Goal: Task Accomplishment & Management: Use online tool/utility

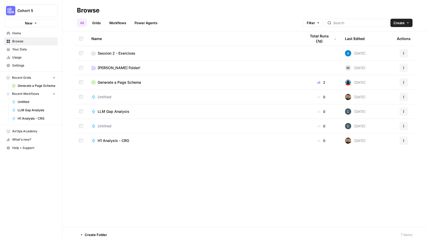
click at [27, 32] on span "Home" at bounding box center [33, 33] width 43 height 5
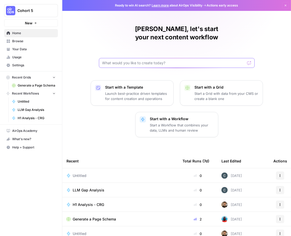
click at [170, 60] on input "text" at bounding box center [173, 62] width 143 height 5
type input "Given a brand kit input, create 5 FAQs that are based on my brand's information…"
click button "Send" at bounding box center [249, 63] width 7 height 7
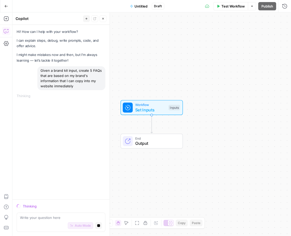
click at [70, 113] on div "Hi! How can I help with your workflow? I can explain steps, debug, write prompt…" at bounding box center [60, 112] width 97 height 175
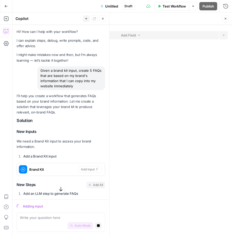
click at [72, 69] on div "Given a brand kit input, create 5 FAQs that are based on my brand's information…" at bounding box center [71, 78] width 68 height 24
copy div "Given a brand kit input, create 5 FAQs that are based on my brand's information…"
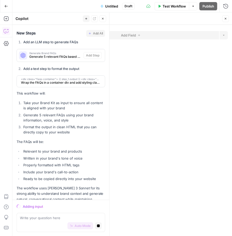
scroll to position [148, 0]
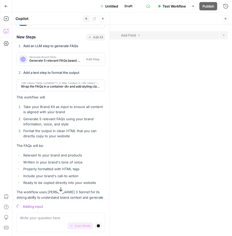
click at [6, 6] on icon "button" at bounding box center [6, 6] width 4 height 4
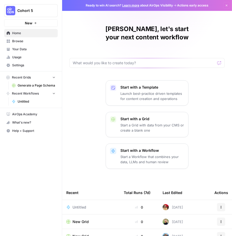
click at [33, 22] on button "New" at bounding box center [31, 23] width 54 height 8
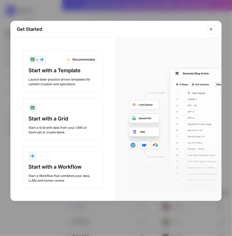
click at [54, 124] on div "Start with a Grid Start a Grid with data from your CMS or Semrush or create bla…" at bounding box center [64, 125] width 70 height 20
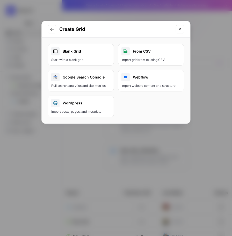
click at [87, 56] on link "Blank Grid Start with a blank grid" at bounding box center [81, 55] width 66 height 22
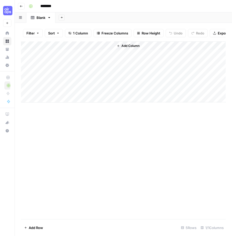
click at [47, 8] on input "********" at bounding box center [52, 6] width 29 height 8
click at [67, 128] on div "Add Column" at bounding box center [123, 131] width 205 height 178
type input "**********"
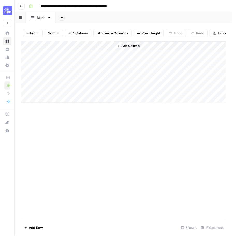
click at [70, 47] on div "Add Column" at bounding box center [123, 72] width 205 height 61
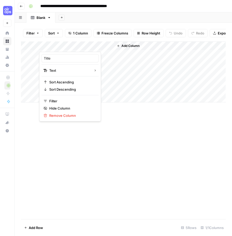
click at [67, 61] on div "Title" at bounding box center [70, 58] width 57 height 8
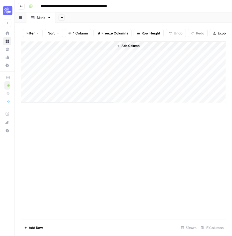
click at [67, 61] on div "Add Column" at bounding box center [123, 72] width 205 height 61
type textarea "********"
click at [60, 65] on div "Add Column" at bounding box center [123, 72] width 205 height 61
click at [60, 48] on div "Add Column" at bounding box center [123, 72] width 205 height 61
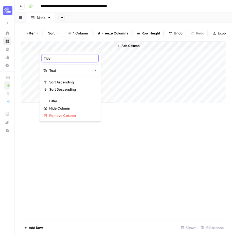
click at [58, 58] on input "Title" at bounding box center [70, 58] width 53 height 5
type input "Keyword"
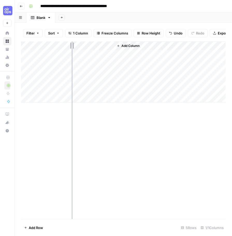
drag, startPoint x: 114, startPoint y: 46, endPoint x: 72, endPoint y: 51, distance: 42.1
click at [72, 51] on div "Add Column" at bounding box center [123, 72] width 205 height 61
click at [43, 54] on div "Add Column" at bounding box center [123, 72] width 205 height 61
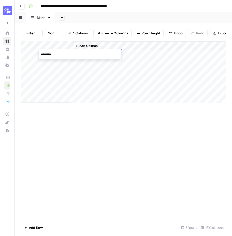
type textarea "*********"
click at [80, 49] on button "Add Column" at bounding box center [86, 46] width 27 height 7
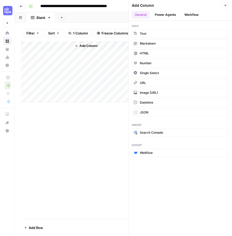
click at [162, 13] on button "Power Agents" at bounding box center [166, 15] width 28 height 8
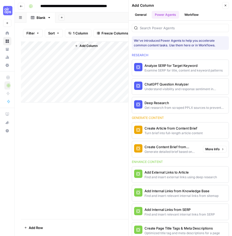
click at [182, 147] on div "Create Content Brief from Keyword" at bounding box center [172, 147] width 54 height 5
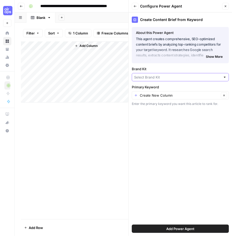
click at [160, 77] on input "Brand Kit" at bounding box center [177, 77] width 87 height 5
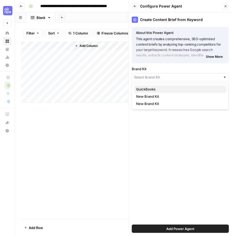
click at [152, 88] on span "QuickBooks" at bounding box center [179, 89] width 86 height 5
type input "QuickBooks"
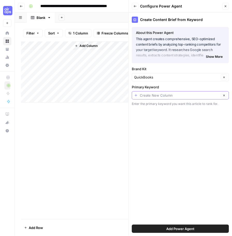
click at [151, 96] on input "Primary Keyword" at bounding box center [180, 95] width 80 height 5
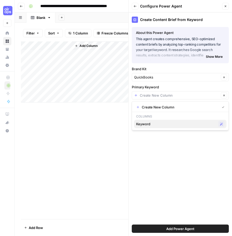
click at [146, 126] on span "Keyword" at bounding box center [176, 124] width 80 height 5
type input "Keyword"
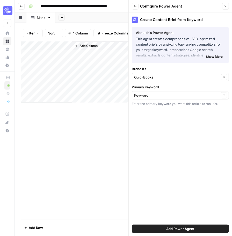
click at [154, 228] on button "Add Power Agent" at bounding box center [180, 229] width 97 height 8
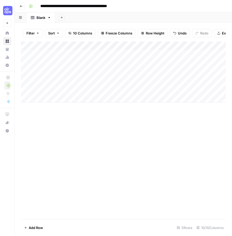
click at [112, 56] on div "Add Column" at bounding box center [123, 72] width 205 height 61
click at [142, 55] on div "Add Column" at bounding box center [123, 72] width 205 height 61
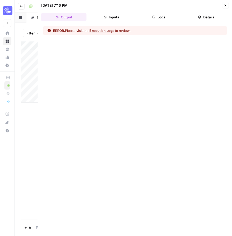
click at [150, 18] on button "Logs" at bounding box center [158, 17] width 45 height 8
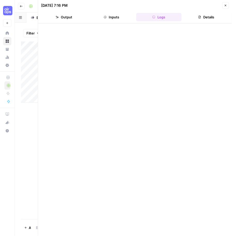
click at [226, 4] on icon "button" at bounding box center [225, 5] width 3 height 3
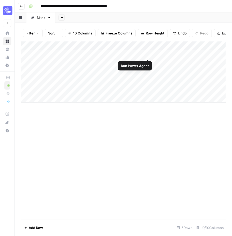
click at [147, 56] on div "Add Column" at bounding box center [123, 72] width 205 height 61
click at [142, 55] on div "Add Column" at bounding box center [123, 72] width 205 height 61
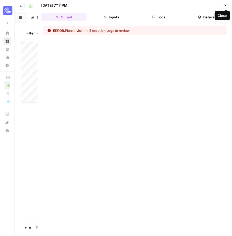
click at [227, 7] on icon "button" at bounding box center [225, 5] width 3 height 3
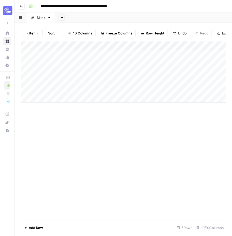
click at [147, 55] on div "Add Column" at bounding box center [123, 72] width 205 height 61
click at [148, 54] on div "Add Column" at bounding box center [123, 72] width 205 height 61
click at [149, 54] on div "Add Column" at bounding box center [123, 72] width 205 height 61
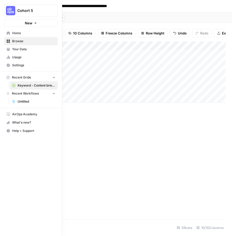
click at [20, 40] on span "Browse" at bounding box center [33, 41] width 43 height 5
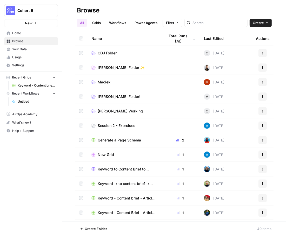
click at [114, 122] on td "Session 2 - Exercises" at bounding box center [123, 126] width 73 height 14
click at [111, 126] on span "Session 2 - Exercises" at bounding box center [117, 125] width 38 height 5
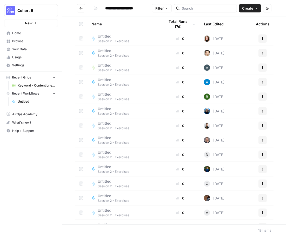
click at [255, 2] on header "**********" at bounding box center [173, 8] width 223 height 17
click at [254, 6] on button "Create" at bounding box center [250, 8] width 22 height 8
click at [241, 30] on span "Workflow" at bounding box center [239, 27] width 29 height 5
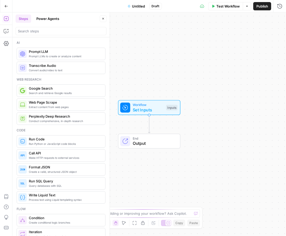
click at [138, 5] on span "Untitled" at bounding box center [138, 6] width 13 height 5
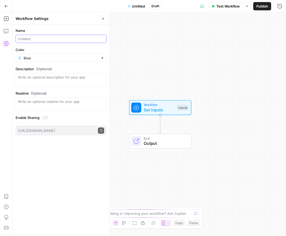
click at [64, 40] on input "Name" at bounding box center [61, 38] width 86 height 5
type input "Meta description generator (Jaione)"
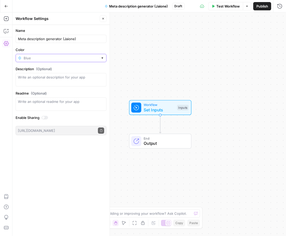
click at [49, 56] on input "Color" at bounding box center [61, 58] width 75 height 5
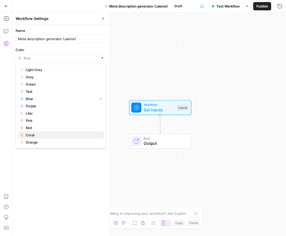
click at [40, 134] on span "Coral" at bounding box center [63, 135] width 74 height 5
type input "Coral"
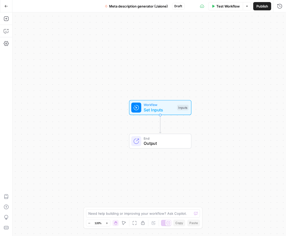
click at [163, 107] on span "Set Inputs" at bounding box center [158, 110] width 31 height 6
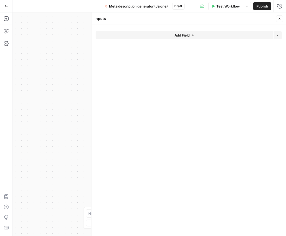
click at [165, 35] on button "Add Field" at bounding box center [183, 35] width 177 height 8
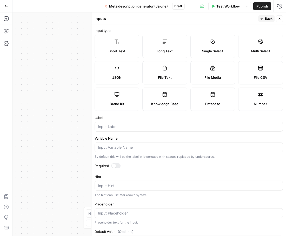
click at [116, 103] on span "Brand Kit" at bounding box center [116, 103] width 15 height 5
click at [119, 128] on input "Label" at bounding box center [188, 126] width 181 height 5
type input "Brand kit"
click at [266, 19] on span "Back" at bounding box center [269, 18] width 8 height 5
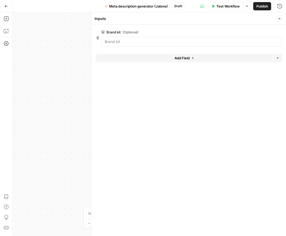
click at [198, 60] on button "Add Field" at bounding box center [183, 58] width 177 height 8
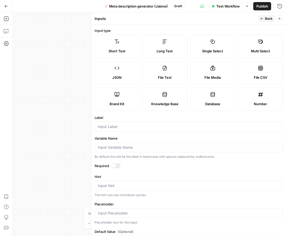
click at [117, 44] on icon at bounding box center [116, 41] width 5 height 5
click at [121, 128] on input "Label" at bounding box center [188, 126] width 181 height 5
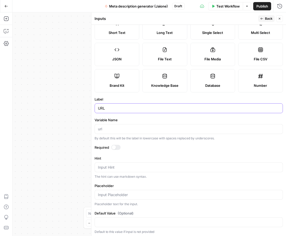
type input "URL"
click at [266, 21] on button "Back" at bounding box center [266, 18] width 16 height 7
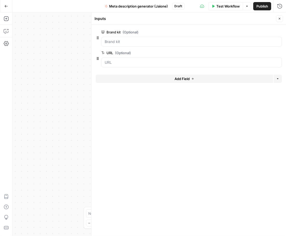
click at [194, 78] on button "Add Field" at bounding box center [183, 79] width 177 height 8
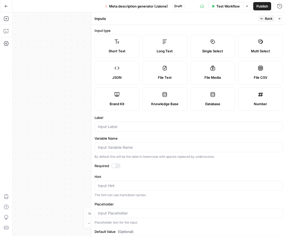
click at [112, 40] on label "Short Text" at bounding box center [116, 46] width 45 height 23
click at [118, 125] on input "Label" at bounding box center [188, 126] width 181 height 5
type input "Keyword"
click at [264, 18] on button "Back" at bounding box center [266, 18] width 16 height 7
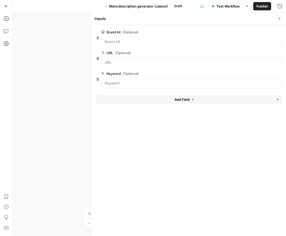
click at [280, 18] on icon "button" at bounding box center [279, 18] width 3 height 3
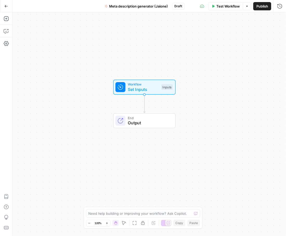
drag, startPoint x: 107, startPoint y: 172, endPoint x: 91, endPoint y: 152, distance: 25.9
click at [91, 152] on div "Workflow Set Inputs Inputs End Output" at bounding box center [148, 124] width 273 height 224
click at [7, 18] on icon "button" at bounding box center [6, 18] width 5 height 5
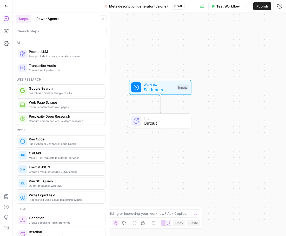
click at [37, 35] on div at bounding box center [61, 31] width 91 height 8
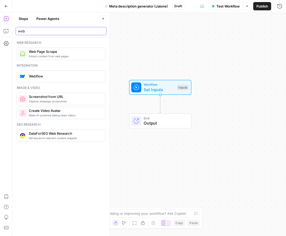
type input "web"
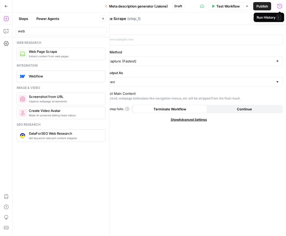
click at [280, 18] on span "E" at bounding box center [279, 17] width 4 height 5
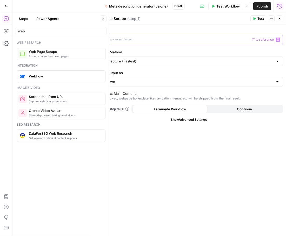
click at [136, 43] on div at bounding box center [184, 40] width 179 height 10
click at [140, 36] on div at bounding box center [184, 40] width 179 height 10
click at [279, 17] on icon "button" at bounding box center [279, 18] width 3 height 3
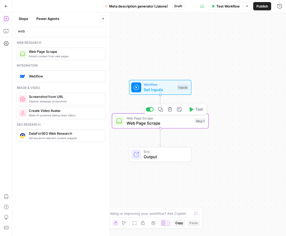
click at [138, 120] on span "Web Page Scrape" at bounding box center [158, 123] width 65 height 6
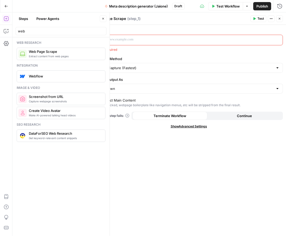
click at [140, 42] on p at bounding box center [184, 39] width 173 height 5
click at [127, 67] on input "Scraping Method" at bounding box center [185, 67] width 175 height 5
type input "Quick Capture (Fastest)"
click at [154, 145] on div "URL URL is required Scraping Method Quick Capture (Fastest) Render Output As Ma…" at bounding box center [188, 130] width 194 height 211
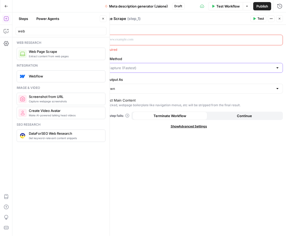
click at [160, 68] on input "Scraping Method" at bounding box center [185, 67] width 175 height 5
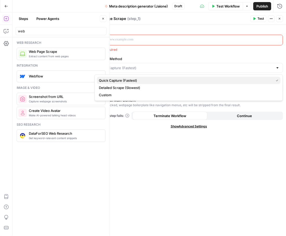
click at [147, 84] on button "Quick Capture (Fastest)" at bounding box center [188, 80] width 183 height 7
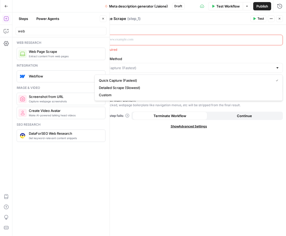
type input "Quick Capture (Fastest)"
click at [70, 55] on span "Extract content from web pages" at bounding box center [65, 56] width 72 height 4
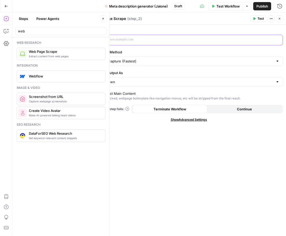
click at [132, 42] on p at bounding box center [184, 39] width 173 height 5
click at [279, 39] on button "Variables Menu" at bounding box center [278, 40] width 4 height 4
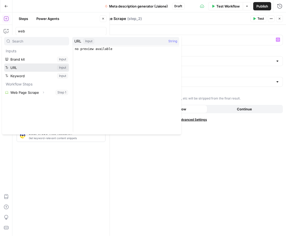
click at [23, 68] on button "Select variable URL" at bounding box center [36, 68] width 65 height 8
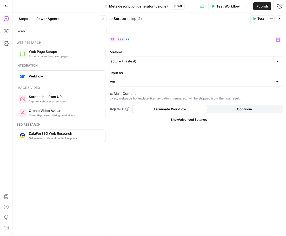
click at [114, 20] on textarea "Web Page Scrape" at bounding box center [110, 18] width 31 height 5
type textarea "A"
type textarea "Scrape Blog URL"
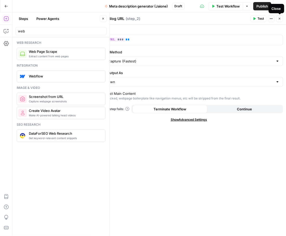
click at [280, 19] on icon "button" at bounding box center [279, 18] width 3 height 3
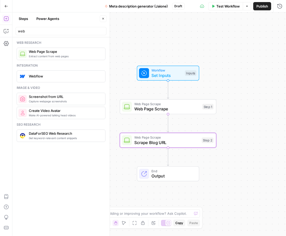
drag, startPoint x: 175, startPoint y: 57, endPoint x: 183, endPoint y: 42, distance: 16.6
click at [183, 42] on div "Workflow Set Inputs Inputs Web Page Scrape Web Page Scrape Step 1 Web Page Scra…" at bounding box center [148, 124] width 273 height 224
click at [168, 113] on div "Web Page Scrape Web Page Scrape Step 1 Copy step Delete step Add Note Test" at bounding box center [168, 106] width 97 height 15
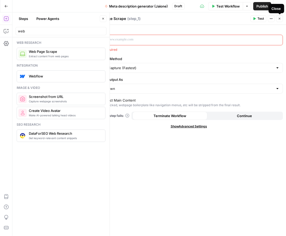
click at [271, 20] on icon "button" at bounding box center [270, 18] width 3 height 3
click at [253, 40] on span "Delete Step" at bounding box center [255, 41] width 25 height 5
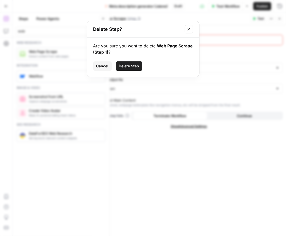
click at [131, 67] on span "Delete Step" at bounding box center [129, 66] width 20 height 5
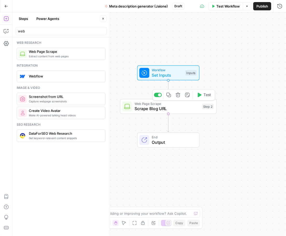
click at [206, 107] on div "Step 2" at bounding box center [208, 107] width 12 height 6
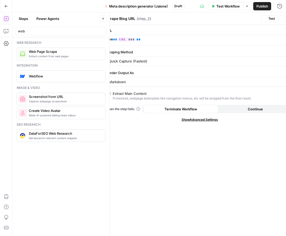
click at [206, 107] on div "When the step fails: Terminate Workflow Continue" at bounding box center [199, 109] width 188 height 8
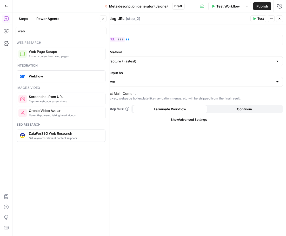
click at [130, 16] on span "( step_2 )" at bounding box center [133, 18] width 15 height 5
click at [138, 18] on span "( step_2 )" at bounding box center [133, 18] width 15 height 5
click at [280, 20] on button "Close" at bounding box center [279, 18] width 7 height 7
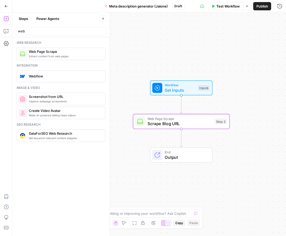
drag, startPoint x: 216, startPoint y: 67, endPoint x: 230, endPoint y: 82, distance: 20.2
click at [230, 82] on div "Workflow Set Inputs Inputs Web Page Scrape Scrape Blog URL Step 2 End Output" at bounding box center [148, 124] width 273 height 224
click at [105, 18] on icon "button" at bounding box center [102, 18] width 3 height 3
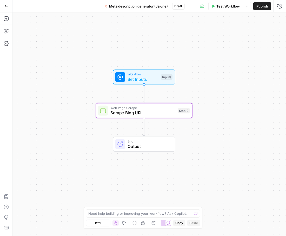
drag, startPoint x: 106, startPoint y: 72, endPoint x: 68, endPoint y: 61, distance: 39.0
click at [68, 61] on div "Workflow Set Inputs Inputs Web Page Scrape Scrape Blog URL Step 2 End Output" at bounding box center [148, 124] width 273 height 224
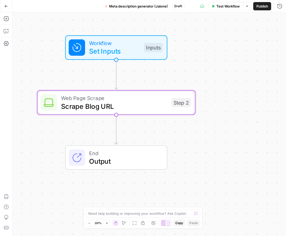
drag, startPoint x: 81, startPoint y: 73, endPoint x: 24, endPoint y: 32, distance: 70.1
click at [24, 32] on div "Workflow Set Inputs Inputs Web Page Scrape Scrape Blog URL Step 2 End Output" at bounding box center [148, 124] width 273 height 224
click at [225, 9] on span "Test Workflow" at bounding box center [227, 6] width 23 height 5
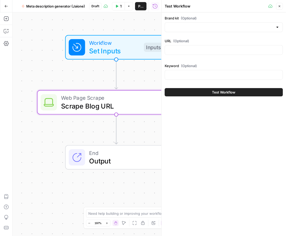
click at [225, 9] on div "Test Workflow" at bounding box center [215, 6] width 102 height 5
click at [211, 27] on input "Brand kit (Optional)" at bounding box center [220, 27] width 105 height 5
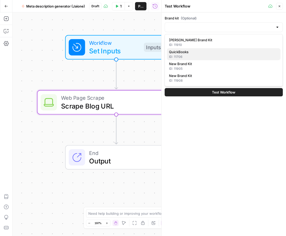
click at [206, 54] on span "QuickBooks" at bounding box center [222, 51] width 107 height 5
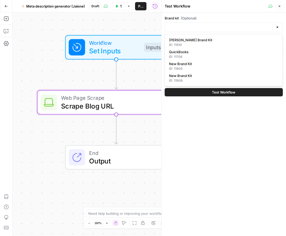
type input "QuickBooks"
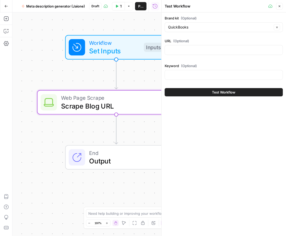
click at [206, 54] on div at bounding box center [223, 50] width 118 height 10
paste input "https://www.airops.com/blog/win-ai-search-turn-visibility-into-action"
type input "https://www.airops.com/blog/win-ai-search-turn-visibility-into-action"
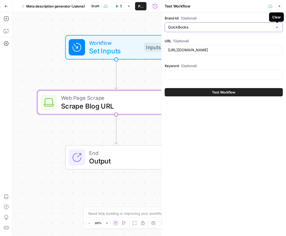
scroll to position [0, 0]
click at [277, 27] on icon "button" at bounding box center [276, 27] width 3 height 3
click at [202, 25] on input "Brand kit (Optional)" at bounding box center [220, 27] width 105 height 5
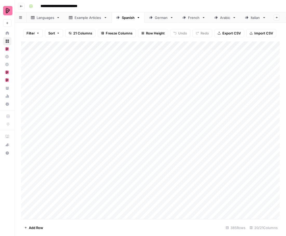
click at [9, 10] on img "Workspace: Preply" at bounding box center [7, 10] width 9 height 9
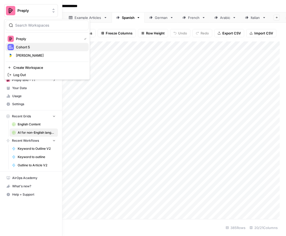
click at [24, 46] on span "Cohort 5" at bounding box center [50, 47] width 68 height 5
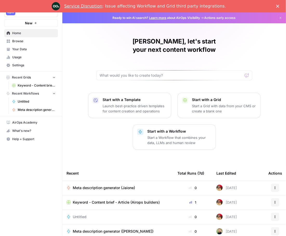
click at [29, 48] on span "Your Data" at bounding box center [33, 49] width 43 height 5
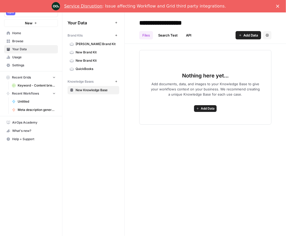
click at [99, 52] on span "New Brand Kit" at bounding box center [95, 52] width 41 height 5
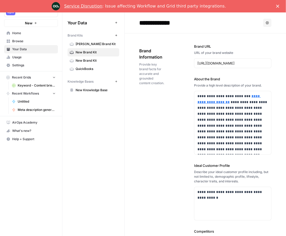
click at [118, 35] on button "New" at bounding box center [116, 35] width 6 height 6
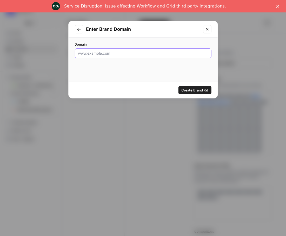
click at [112, 55] on input "Domain" at bounding box center [143, 53] width 130 height 5
type input "www.airops.com"
click at [201, 90] on span "Create Brand Kit" at bounding box center [194, 90] width 27 height 5
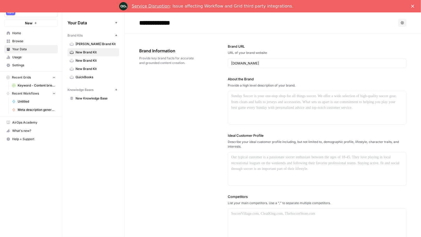
click at [43, 16] on button "Cohort 5" at bounding box center [31, 10] width 54 height 13
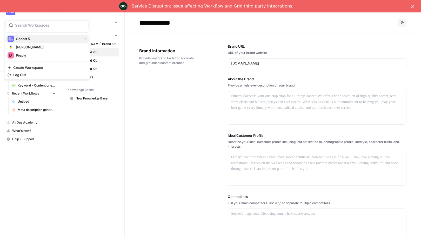
click at [38, 37] on span "Cohort 5" at bounding box center [48, 38] width 64 height 5
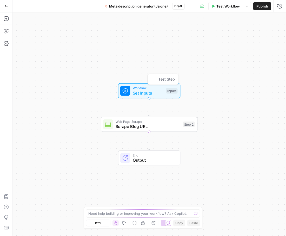
click at [150, 93] on span "Set Inputs" at bounding box center [148, 93] width 31 height 6
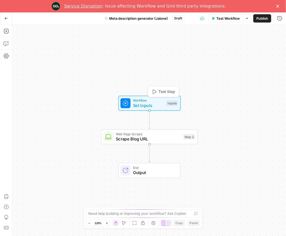
click at [171, 99] on div "Workflow Set Inputs Inputs Test Step" at bounding box center [148, 103] width 57 height 11
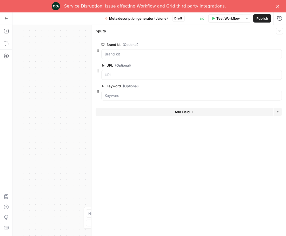
click at [172, 49] on div "Brand kit (Optional) edit field Delete group" at bounding box center [191, 51] width 180 height 18
click at [169, 57] on div at bounding box center [191, 54] width 180 height 10
click at [185, 58] on div at bounding box center [191, 54] width 180 height 10
click at [277, 5] on polygon "Close" at bounding box center [277, 6] width 3 height 3
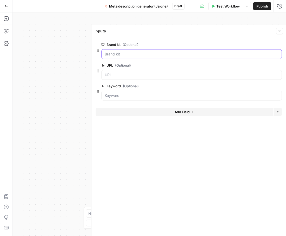
click at [145, 55] on kit "Brand kit (Optional)" at bounding box center [192, 54] width 174 height 5
click at [144, 55] on kit "Brand kit (Optional)" at bounding box center [192, 54] width 174 height 5
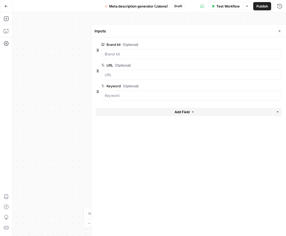
click at [170, 78] on div at bounding box center [191, 75] width 180 height 10
click at [169, 148] on form "Brand kit (Optional) edit field Delete group URL (Optional) edit field Delete g…" at bounding box center [188, 142] width 194 height 211
click at [45, 111] on div "Workflow Set Inputs Inputs Web Page Scrape Scrape Blog URL Step 2 End Output" at bounding box center [148, 124] width 273 height 224
click at [281, 31] on button "Close" at bounding box center [279, 31] width 7 height 7
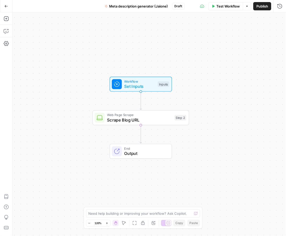
click at [125, 121] on span "Scrape Blog URL" at bounding box center [139, 120] width 65 height 6
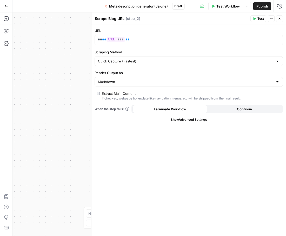
click at [278, 20] on icon "button" at bounding box center [279, 18] width 3 height 3
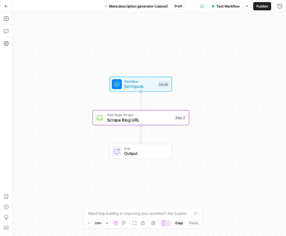
click at [139, 82] on span "Workflow" at bounding box center [139, 81] width 31 height 5
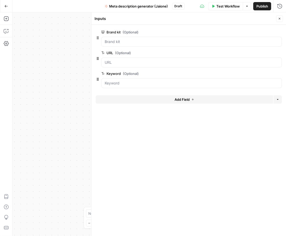
click at [146, 38] on div at bounding box center [191, 42] width 180 height 10
click at [99, 35] on div "Brand kit (Optional) edit field Delete group" at bounding box center [188, 38] width 186 height 18
click at [133, 44] on div at bounding box center [191, 42] width 180 height 10
click at [260, 30] on span "edit field" at bounding box center [261, 32] width 11 height 4
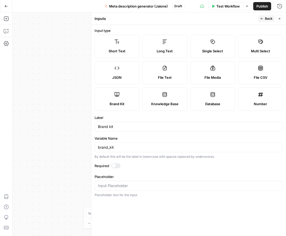
click at [120, 107] on label "Brand Kit" at bounding box center [116, 99] width 45 height 23
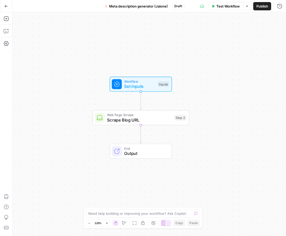
click at [143, 86] on span "Set Inputs" at bounding box center [139, 86] width 31 height 6
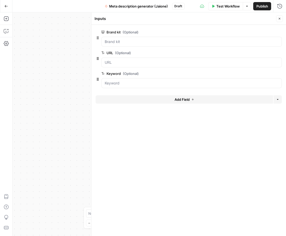
click at [169, 65] on div at bounding box center [191, 63] width 180 height 10
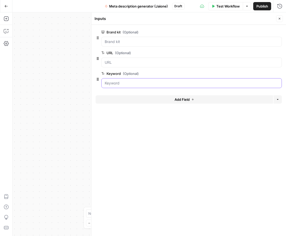
click at [160, 81] on input "Keyword (Optional)" at bounding box center [192, 83] width 174 height 5
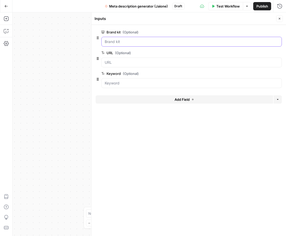
click at [160, 42] on kit "Brand kit (Optional)" at bounding box center [192, 41] width 174 height 5
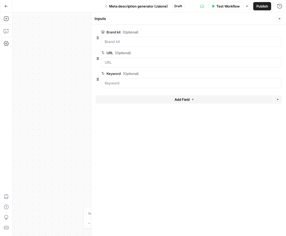
click at [221, 4] on span "Test Workflow" at bounding box center [227, 6] width 23 height 5
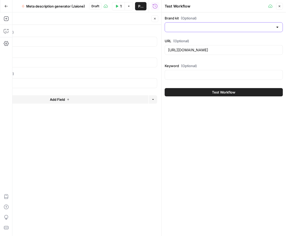
click at [199, 28] on input "Brand kit (Optional)" at bounding box center [220, 27] width 105 height 5
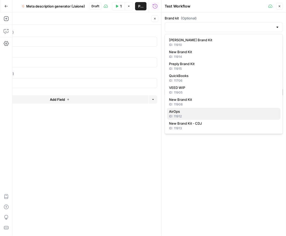
click at [181, 112] on span "AirOps" at bounding box center [222, 111] width 107 height 5
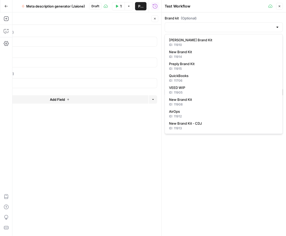
type input "AirOps"
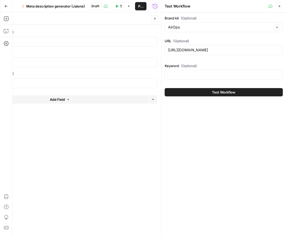
click at [204, 94] on button "Test Workflow" at bounding box center [223, 92] width 118 height 8
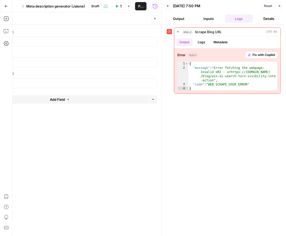
click at [181, 20] on button "Output" at bounding box center [178, 19] width 28 height 8
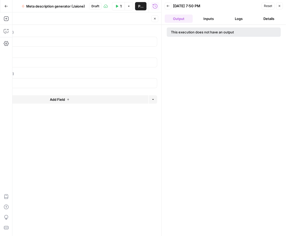
click at [167, 7] on icon "button" at bounding box center [167, 5] width 3 height 3
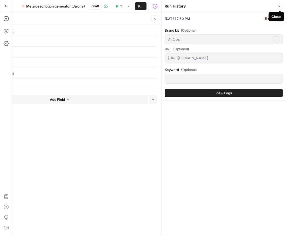
click at [280, 5] on icon "button" at bounding box center [279, 6] width 3 height 3
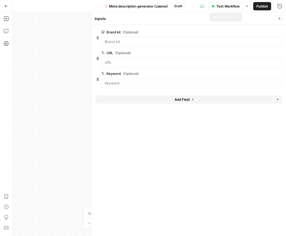
click at [228, 8] on span "Test Workflow" at bounding box center [227, 6] width 23 height 5
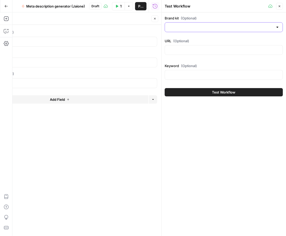
click at [211, 26] on input "Brand kit (Optional)" at bounding box center [220, 27] width 105 height 5
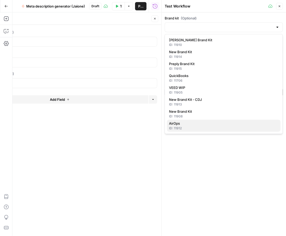
click at [187, 127] on div "ID: 11912" at bounding box center [223, 128] width 109 height 5
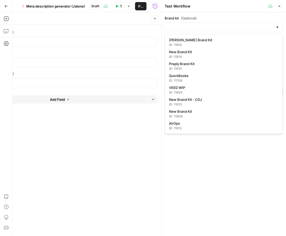
type input "AirOps"
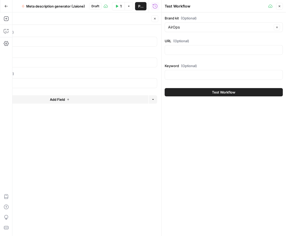
click at [201, 93] on button "Test Workflow" at bounding box center [223, 92] width 118 height 8
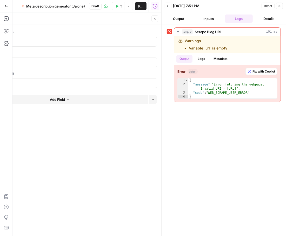
click at [278, 7] on icon "button" at bounding box center [279, 5] width 3 height 3
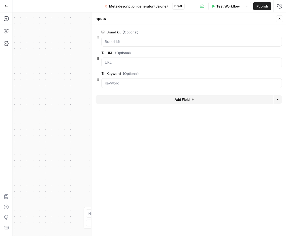
click at [278, 20] on button "Close" at bounding box center [279, 18] width 7 height 7
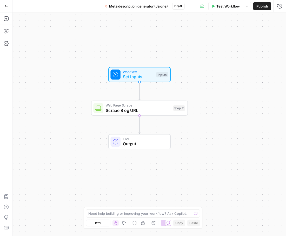
drag, startPoint x: 96, startPoint y: 107, endPoint x: 92, endPoint y: 93, distance: 14.1
click at [92, 93] on div "Workflow Set Inputs Inputs Web Page Scrape Scrape Blog URL Step 2 End Output" at bounding box center [148, 124] width 273 height 224
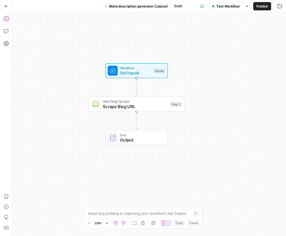
click at [2, 21] on button "Add Steps" at bounding box center [6, 19] width 8 height 8
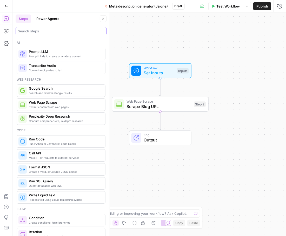
click at [41, 33] on input "search" at bounding box center [61, 31] width 86 height 5
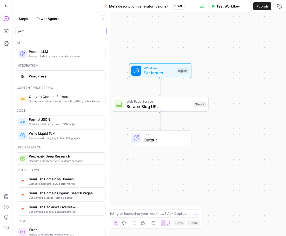
type input "prm"
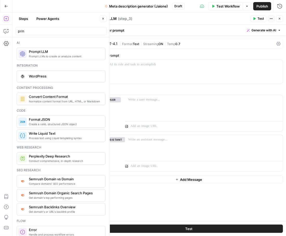
click at [102, 20] on button "Close" at bounding box center [103, 18] width 7 height 7
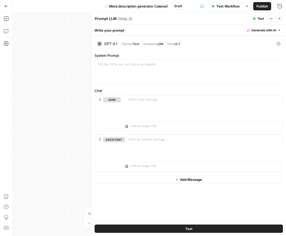
click at [110, 41] on div "GPT-4.1" at bounding box center [107, 43] width 20 height 5
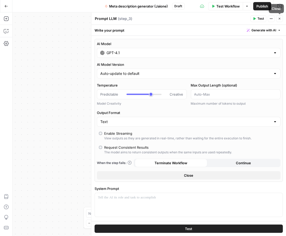
click at [278, 18] on icon "button" at bounding box center [279, 18] width 3 height 3
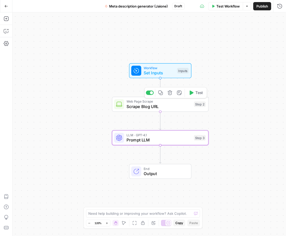
click at [136, 108] on span "Scrape Blog URL" at bounding box center [158, 107] width 65 height 6
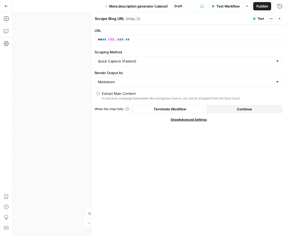
click at [281, 20] on button "Close" at bounding box center [279, 18] width 7 height 7
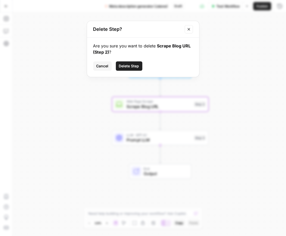
click at [132, 61] on div "Cancel Delete Step" at bounding box center [143, 65] width 100 height 9
click at [131, 65] on span "Delete Step" at bounding box center [129, 66] width 20 height 5
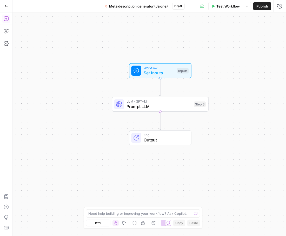
click at [7, 20] on icon "button" at bounding box center [6, 18] width 5 height 5
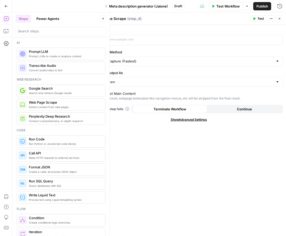
click at [135, 18] on span "( step_4 )" at bounding box center [134, 18] width 14 height 5
click at [273, 18] on button "Actions" at bounding box center [270, 18] width 7 height 7
click at [203, 19] on div "Web Page Scrape Web Page Scrape ( step_4 )" at bounding box center [171, 19] width 154 height 6
click at [280, 18] on icon "button" at bounding box center [279, 18] width 3 height 3
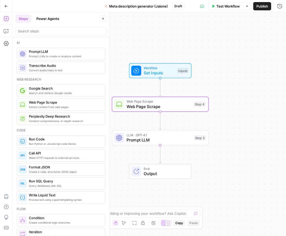
click at [198, 104] on div "Step 4" at bounding box center [199, 105] width 12 height 6
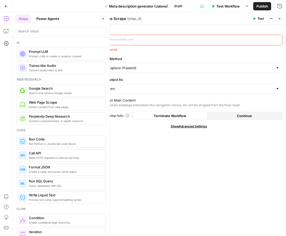
click at [148, 39] on p at bounding box center [184, 39] width 173 height 5
click at [280, 20] on button "Close" at bounding box center [279, 18] width 7 height 7
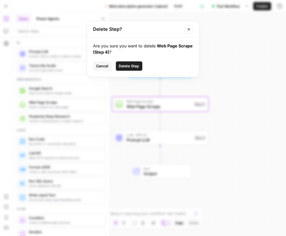
click at [123, 67] on span "Delete Step" at bounding box center [129, 66] width 20 height 5
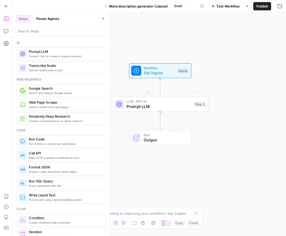
click at [176, 104] on span "Prompt LLM" at bounding box center [158, 107] width 65 height 6
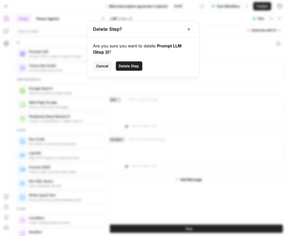
click at [120, 68] on span "Delete Step" at bounding box center [129, 66] width 20 height 5
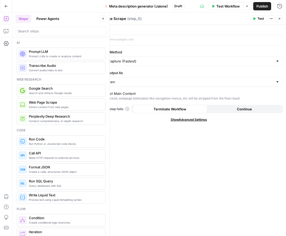
click at [278, 19] on icon "button" at bounding box center [279, 18] width 3 height 3
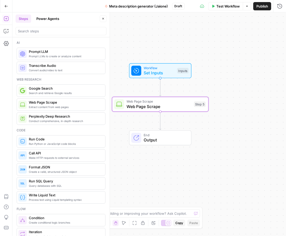
click at [167, 106] on span "Web Page Scrape" at bounding box center [158, 107] width 65 height 6
click at [167, 106] on div "Web Page Scrape Web Page Scrape ( step_5 ) Test Actions Close URL URL is requir…" at bounding box center [188, 124] width 195 height 224
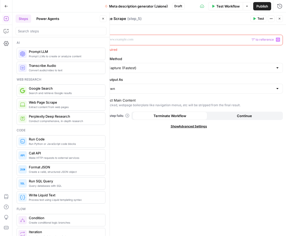
click at [146, 42] on p at bounding box center [184, 39] width 173 height 5
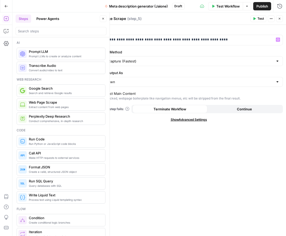
click at [278, 18] on icon "button" at bounding box center [279, 18] width 3 height 3
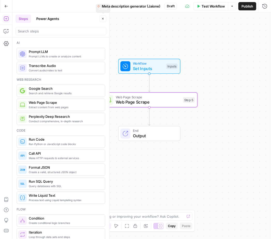
click at [105, 17] on icon "button" at bounding box center [102, 18] width 3 height 3
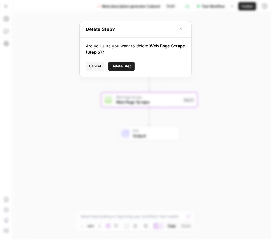
click at [127, 61] on div "Are you sure you want to delete Web Page Scrape (Step 5) ? Cancel Delete Step" at bounding box center [136, 57] width 112 height 39
click at [129, 68] on span "Delete Step" at bounding box center [122, 66] width 20 height 5
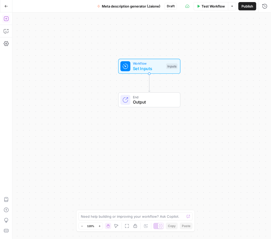
click at [3, 20] on button "Add Steps" at bounding box center [6, 19] width 8 height 8
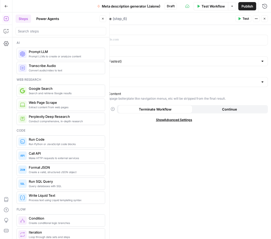
click at [123, 17] on span "( step_6 )" at bounding box center [120, 18] width 14 height 5
click at [257, 19] on icon "button" at bounding box center [256, 18] width 3 height 3
click at [265, 19] on icon "button" at bounding box center [264, 18] width 3 height 3
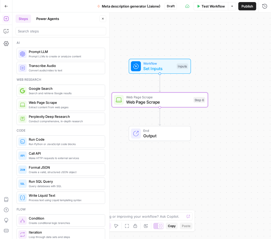
click at [8, 47] on div "Add Steps Copilot Settings AirOps Academy Help Give Feedback Shortcuts" at bounding box center [6, 125] width 12 height 226
click at [8, 43] on icon "button" at bounding box center [6, 43] width 5 height 5
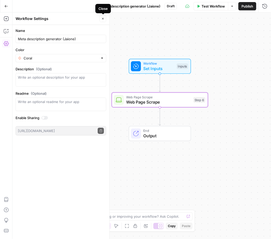
click at [104, 19] on icon "button" at bounding box center [102, 18] width 3 height 3
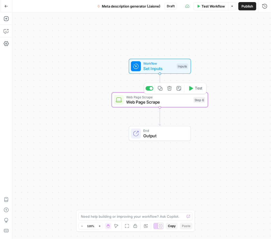
click at [133, 103] on span "Web Page Scrape" at bounding box center [158, 102] width 65 height 6
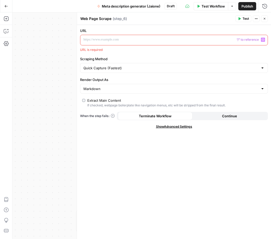
click at [137, 38] on p at bounding box center [170, 39] width 173 height 5
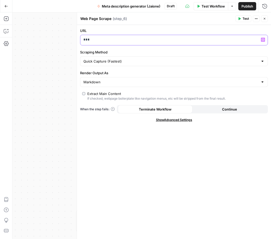
click at [265, 39] on button "Variables Menu" at bounding box center [263, 40] width 4 height 4
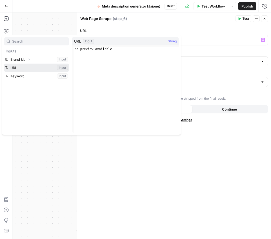
click at [30, 67] on button "Select variable URL" at bounding box center [36, 68] width 65 height 8
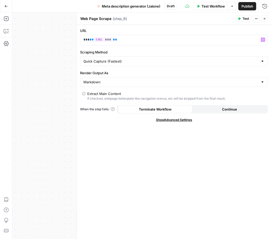
click at [265, 21] on button "Close" at bounding box center [265, 18] width 7 height 7
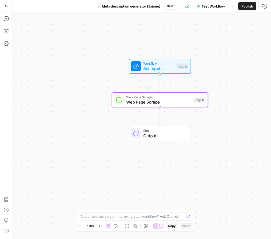
click at [136, 106] on div "Web Page Scrape Web Page Scrape Step 6 Copy step Delete step Add Note Test" at bounding box center [160, 99] width 97 height 15
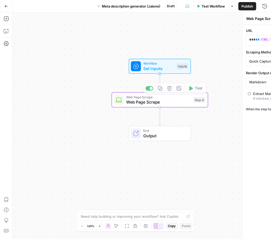
click at [136, 106] on div "Web Page Scrape Web Page Scrape ( step_6 ) Test Actions Close URL *** ** *** **…" at bounding box center [174, 125] width 195 height 226
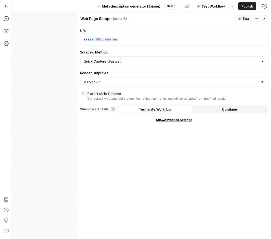
click at [106, 21] on textarea "Web Page Scrape" at bounding box center [95, 18] width 31 height 5
type textarea "Scrape Blog URL"
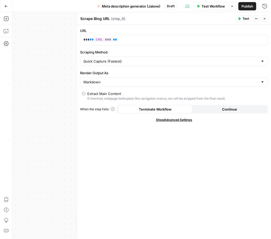
click at [265, 17] on icon "button" at bounding box center [264, 18] width 3 height 3
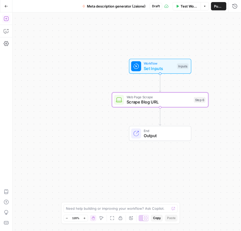
click at [7, 18] on icon "button" at bounding box center [6, 18] width 5 height 5
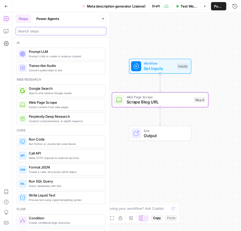
click at [34, 32] on input "search" at bounding box center [61, 31] width 86 height 5
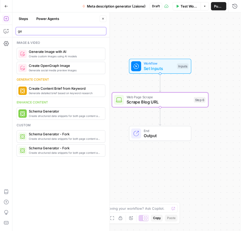
type input "g"
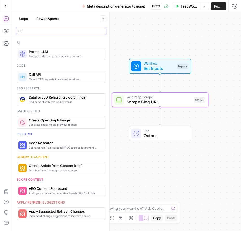
type input "llm"
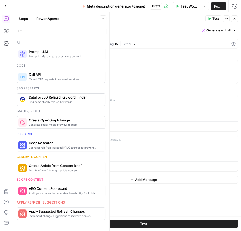
click at [68, 45] on div "GPT-4.1" at bounding box center [65, 44] width 13 height 4
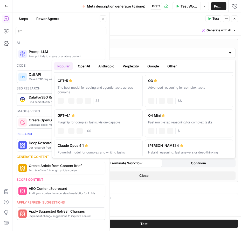
click at [72, 55] on input "GPT-4.1" at bounding box center [144, 52] width 164 height 5
click at [84, 77] on label "GPT-5 The best model for coding and agentic tasks across domains chat Vision Ca…" at bounding box center [98, 91] width 88 height 33
type input "GPT-5"
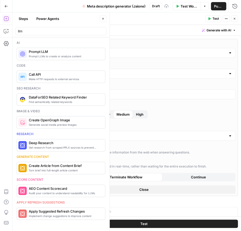
click at [157, 49] on div "GPT-5" at bounding box center [143, 53] width 183 height 10
click at [155, 38] on div "AI Model GPT-5 AI Model Version Auto-update to default Max Output Length (optio…" at bounding box center [144, 185] width 194 height 298
click at [66, 18] on textarea "Prompt LLM" at bounding box center [61, 18] width 22 height 5
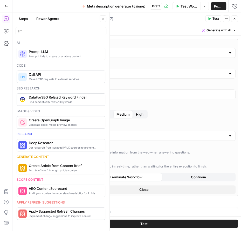
type textarea "Generate Meta Description"
click at [234, 20] on button "Close" at bounding box center [234, 18] width 7 height 7
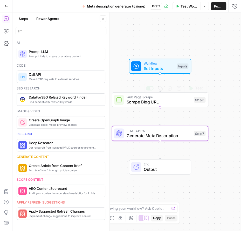
click at [141, 103] on span "Scrape Blog URL" at bounding box center [158, 102] width 65 height 6
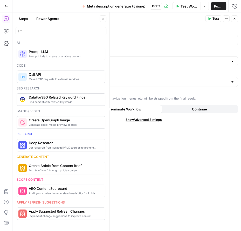
click at [192, 8] on span "Test Workflow" at bounding box center [189, 6] width 17 height 5
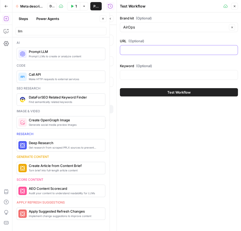
click at [150, 50] on input "URL (Optional)" at bounding box center [178, 49] width 111 height 5
click at [132, 47] on input "URL (Optional)" at bounding box center [178, 49] width 111 height 5
paste input "You are an SEO expert. Your task is to write a meta description with 150-160 ch…"
type input "You are an SEO expert. Your task is to write a meta description with 150-160 ch…"
click at [131, 75] on input "Keyword (Optional)" at bounding box center [178, 74] width 111 height 5
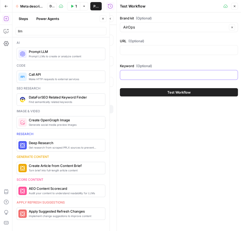
click at [131, 75] on input "Keyword (Optional)" at bounding box center [178, 74] width 111 height 5
type input "d"
click at [100, 19] on button "Close" at bounding box center [103, 18] width 7 height 7
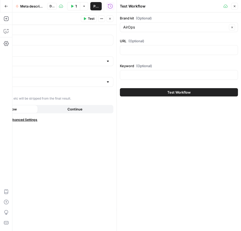
click at [163, 77] on div at bounding box center [179, 75] width 118 height 10
click at [237, 8] on button "Close" at bounding box center [234, 6] width 7 height 7
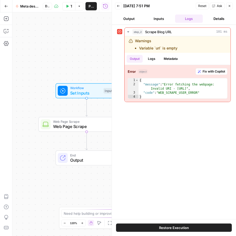
click at [230, 6] on icon "button" at bounding box center [230, 6] width 2 height 2
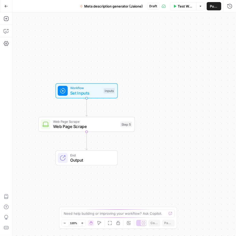
click at [6, 9] on button "Go Back" at bounding box center [6, 6] width 9 height 9
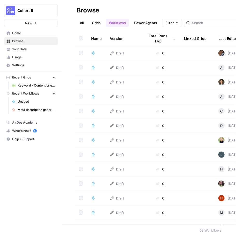
click at [63, 10] on icon "button" at bounding box center [63, 11] width 4 height 4
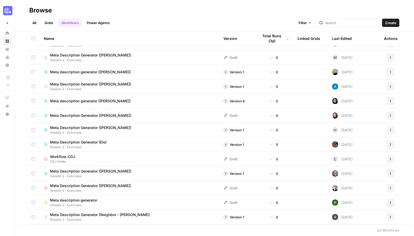
scroll to position [605, 0]
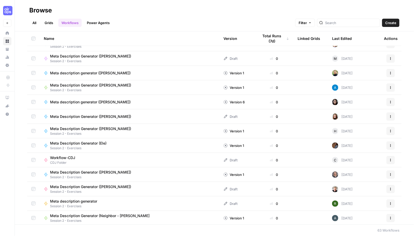
click at [101, 88] on span "Session 2 - Exercises" at bounding box center [92, 90] width 85 height 5
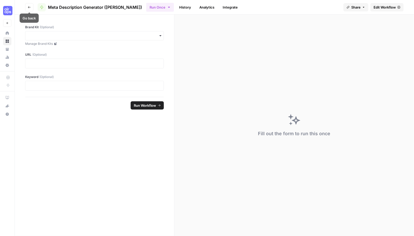
click at [28, 9] on button "Go back" at bounding box center [29, 7] width 8 height 8
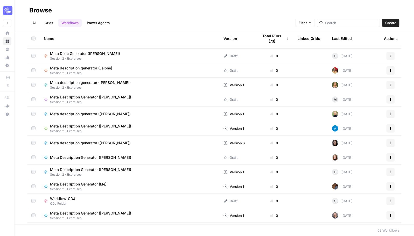
scroll to position [565, 0]
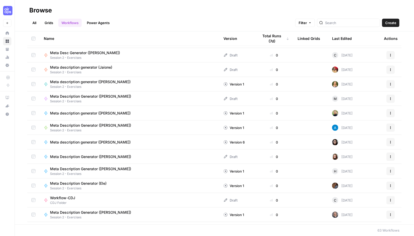
click at [171, 146] on td "Meta description generator ([PERSON_NAME])" at bounding box center [130, 142] width 180 height 14
click at [109, 143] on span "Meta description generator ([PERSON_NAME])" at bounding box center [90, 142] width 81 height 5
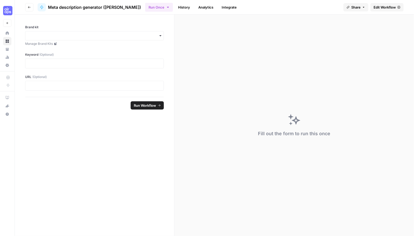
click at [26, 8] on button "Go back" at bounding box center [29, 7] width 8 height 8
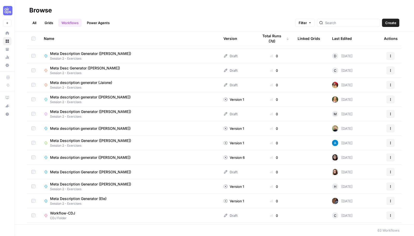
scroll to position [553, 0]
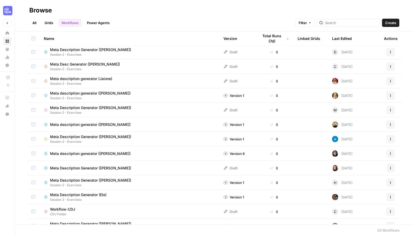
click at [93, 138] on span "Meta Description Generator ([PERSON_NAME])" at bounding box center [90, 136] width 81 height 5
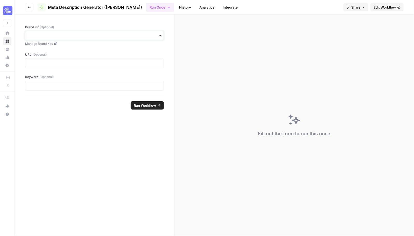
click at [84, 36] on input "Brand Kit (Optional)" at bounding box center [95, 35] width 132 height 5
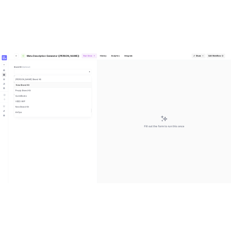
scroll to position [7, 0]
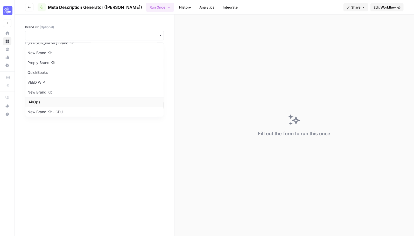
click at [56, 98] on div "AirOps" at bounding box center [94, 102] width 139 height 10
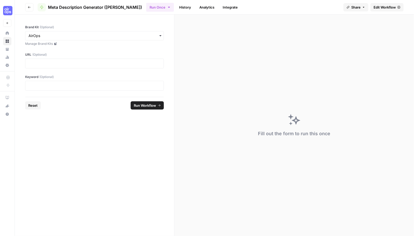
click at [176, 6] on link "History" at bounding box center [185, 7] width 18 height 8
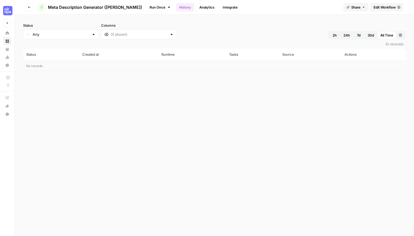
click at [196, 6] on link "Analytics" at bounding box center [206, 7] width 21 height 8
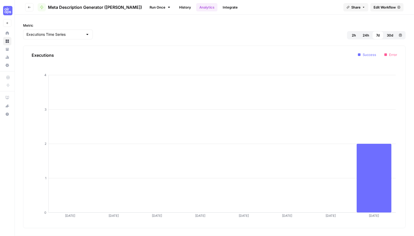
click at [285, 4] on link "Edit Workflow" at bounding box center [387, 7] width 33 height 8
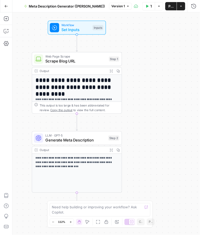
click at [75, 57] on span "Web Page Scrape" at bounding box center [76, 56] width 61 height 5
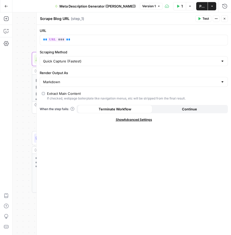
click at [224, 21] on button "Close" at bounding box center [224, 18] width 7 height 7
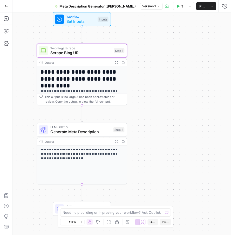
click at [77, 128] on span "LLM · GPT-5" at bounding box center [80, 127] width 60 height 5
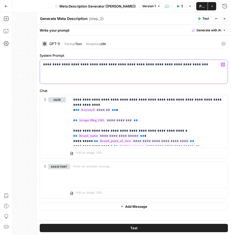
click at [86, 66] on p "**********" at bounding box center [134, 64] width 182 height 5
copy p "**********"
click at [223, 18] on button "Close" at bounding box center [224, 18] width 7 height 7
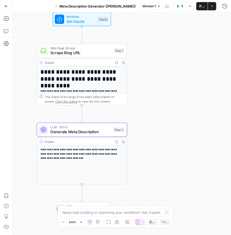
click at [87, 55] on span "Scrape Blog URL" at bounding box center [80, 53] width 61 height 6
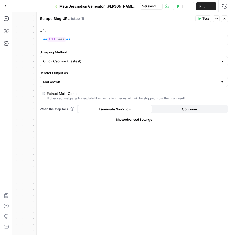
click at [202, 17] on button "Test" at bounding box center [203, 18] width 16 height 7
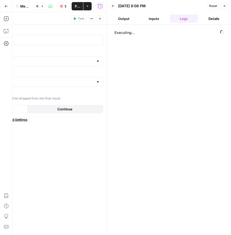
click at [224, 5] on icon "button" at bounding box center [224, 5] width 3 height 3
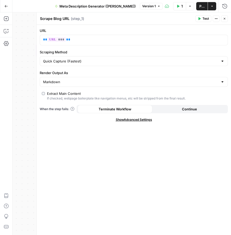
click at [226, 21] on button "Close" at bounding box center [224, 18] width 7 height 7
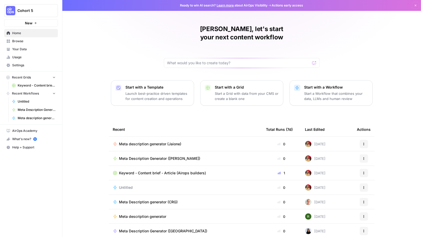
click at [415, 5] on icon "button" at bounding box center [415, 5] width 3 height 3
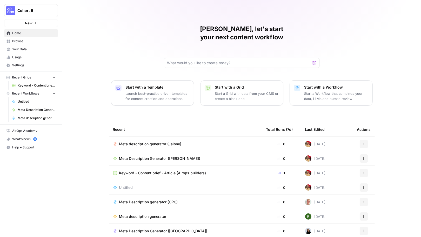
scroll to position [1, 0]
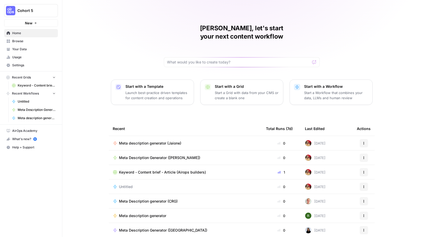
click at [34, 42] on span "Browse" at bounding box center [33, 41] width 43 height 5
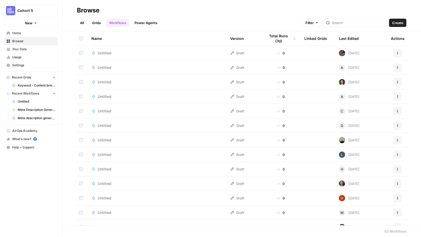
click at [35, 53] on link "Your Data" at bounding box center [31, 49] width 54 height 8
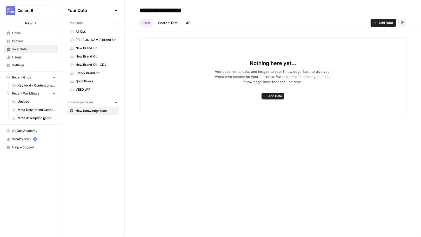
click at [35, 33] on span "Home" at bounding box center [33, 33] width 43 height 5
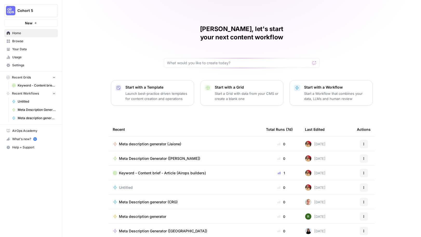
scroll to position [1, 0]
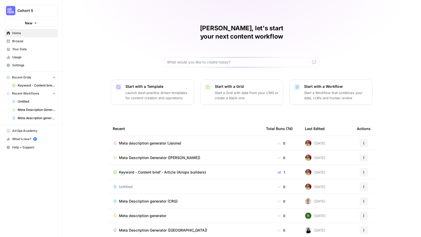
click at [31, 129] on span "AirOps Academy" at bounding box center [33, 131] width 43 height 5
click at [16, 66] on span "Settings" at bounding box center [33, 65] width 43 height 5
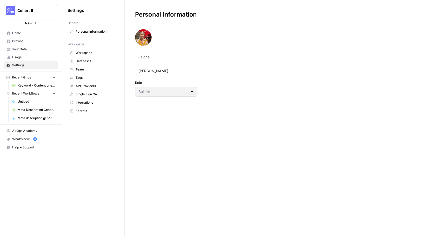
click at [92, 72] on link "Team" at bounding box center [93, 69] width 52 height 8
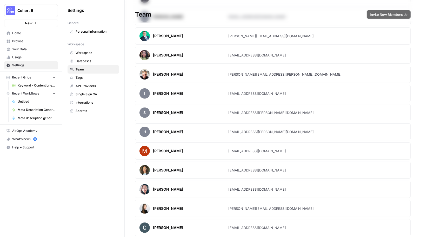
scroll to position [190, 0]
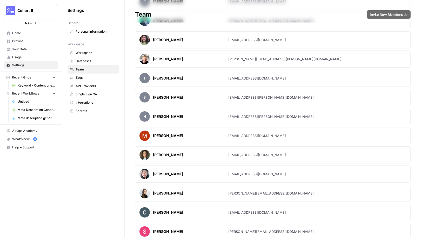
click at [27, 65] on span "Settings" at bounding box center [33, 65] width 43 height 5
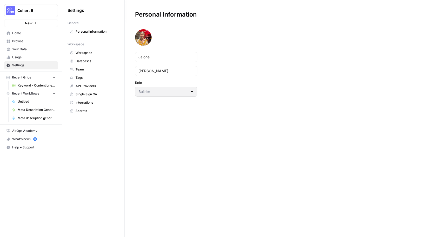
click at [30, 57] on span "Usage" at bounding box center [33, 57] width 43 height 5
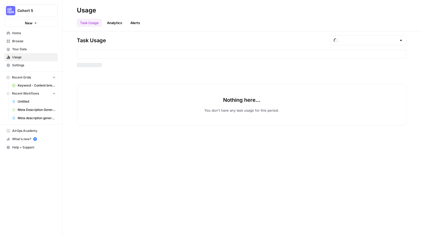
type input "August Tasks"
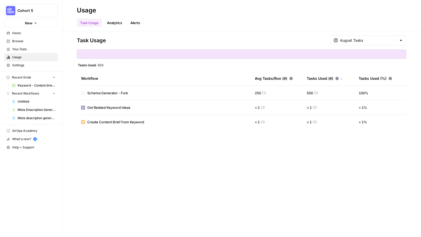
click at [36, 45] on link "Your Data" at bounding box center [31, 49] width 54 height 8
